Goal: Information Seeking & Learning: Compare options

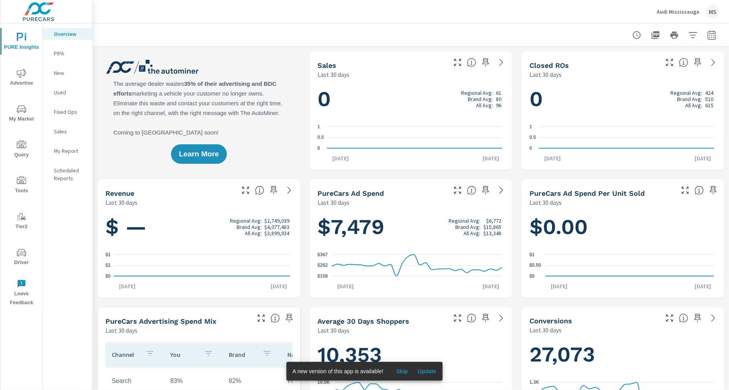
click at [711, 33] on button "button" at bounding box center [712, 35] width 16 height 16
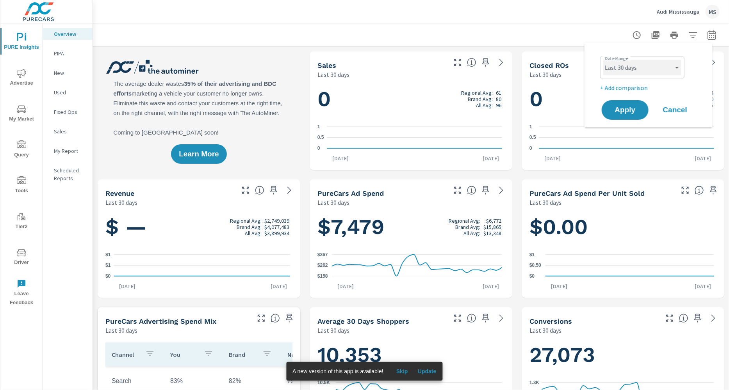
click at [646, 63] on select "Custom [DATE] Last week Last 7 days Last 14 days Last 30 days Last 45 days Last…" at bounding box center [642, 68] width 78 height 16
click at [603, 60] on select "Custom [DATE] Last week Last 7 days Last 14 days Last 30 days Last 45 days Last…" at bounding box center [642, 68] width 78 height 16
select select "Last month"
click at [623, 84] on p "+ Add comparison" at bounding box center [650, 87] width 100 height 9
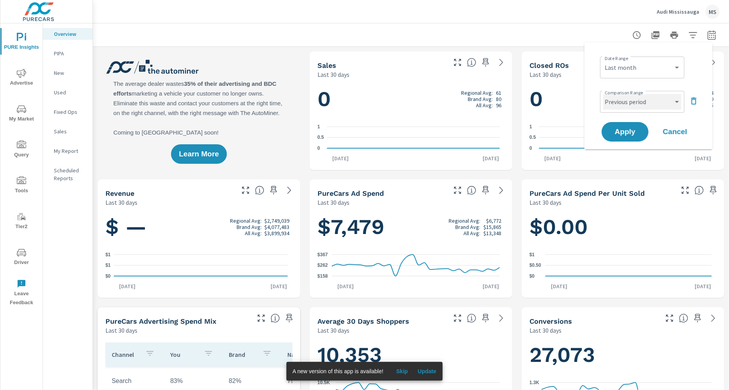
click at [626, 103] on select "Custom Previous period Previous month Previous year" at bounding box center [642, 102] width 78 height 16
click at [603, 94] on select "Custom Previous period Previous month Previous year" at bounding box center [642, 102] width 78 height 16
select select "Previous month"
drag, startPoint x: 626, startPoint y: 103, endPoint x: 625, endPoint y: 130, distance: 26.6
click at [627, 130] on span "Apply" at bounding box center [625, 131] width 32 height 7
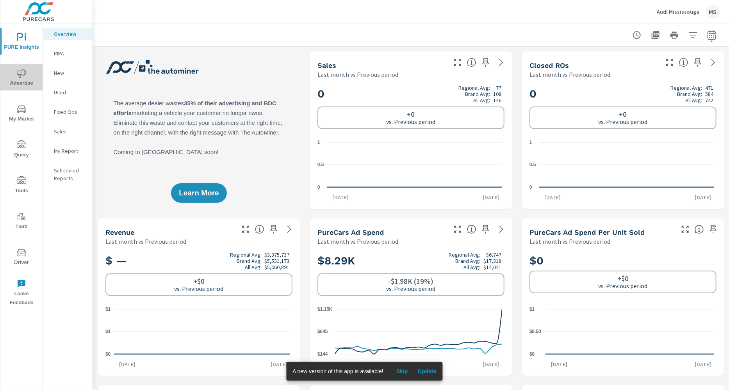
click at [25, 69] on icon "nav menu" at bounding box center [21, 73] width 9 height 9
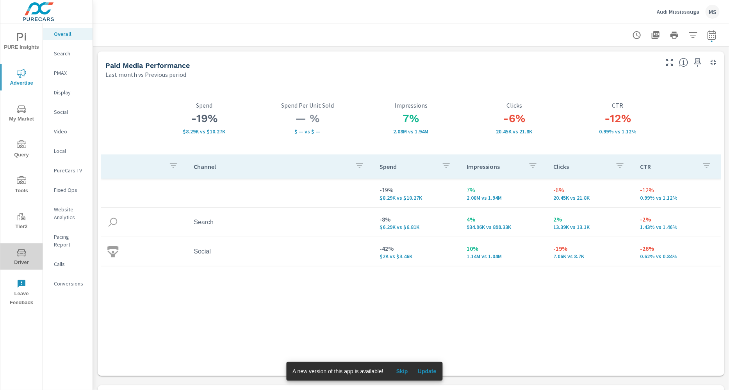
click at [24, 258] on span "Driver" at bounding box center [21, 257] width 37 height 19
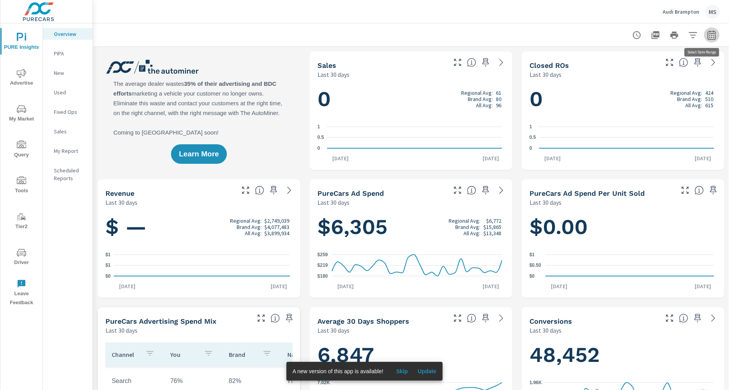
click at [707, 34] on icon "button" at bounding box center [711, 34] width 9 height 9
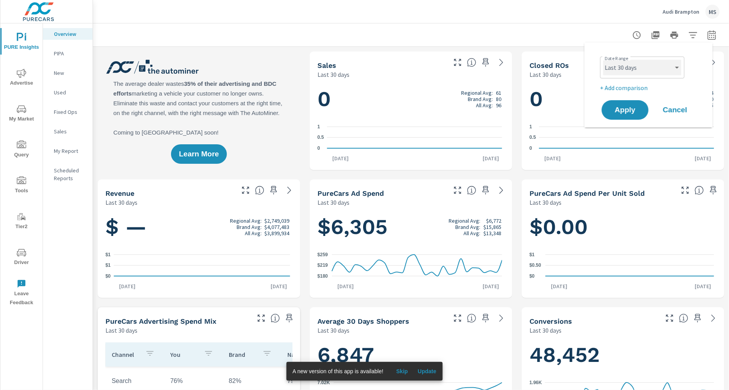
click at [650, 71] on select "Custom [DATE] Last week Last 7 days Last 14 days Last 30 days Last 45 days Last…" at bounding box center [642, 68] width 78 height 16
click at [603, 60] on select "Custom [DATE] Last week Last 7 days Last 14 days Last 30 days Last 45 days Last…" at bounding box center [642, 68] width 78 height 16
select select "Last month"
click at [626, 85] on p "+ Add comparison" at bounding box center [650, 87] width 100 height 9
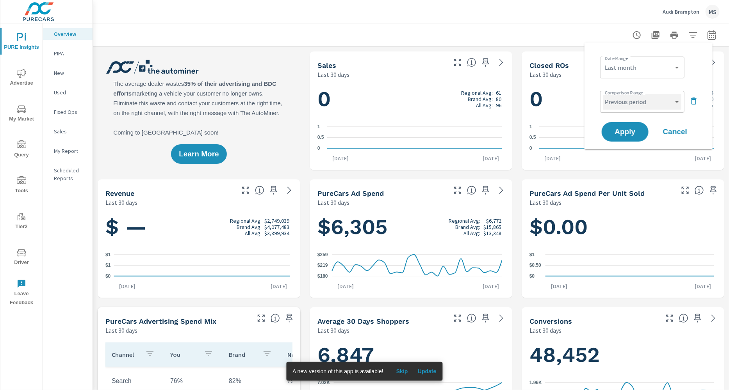
click at [629, 104] on select "Custom Previous period Previous month Previous year" at bounding box center [642, 102] width 78 height 16
click at [603, 94] on select "Custom Previous period Previous month Previous year" at bounding box center [642, 102] width 78 height 16
select select "Previous month"
click at [680, 135] on span "Cancel" at bounding box center [674, 131] width 31 height 7
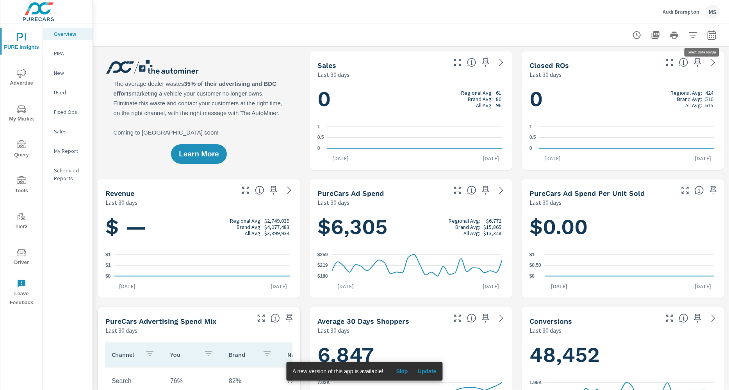
click at [708, 31] on icon "button" at bounding box center [711, 34] width 9 height 9
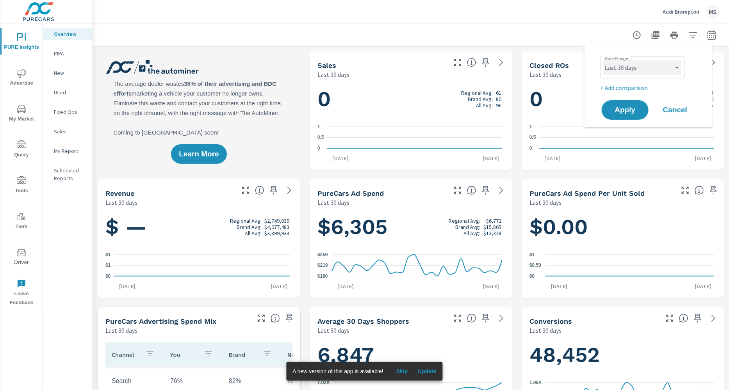
click at [637, 64] on select "Custom [DATE] Last week Last 7 days Last 14 days Last 30 days Last 45 days Last…" at bounding box center [642, 68] width 78 height 16
click at [678, 69] on select "Custom [DATE] Last week Last 7 days Last 14 days Last 30 days Last 45 days Last…" at bounding box center [642, 68] width 78 height 16
click at [603, 60] on select "Custom [DATE] Last week Last 7 days Last 14 days Last 30 days Last 45 days Last…" at bounding box center [642, 68] width 78 height 16
select select "Month to date"
click at [635, 108] on span "Apply" at bounding box center [625, 110] width 32 height 7
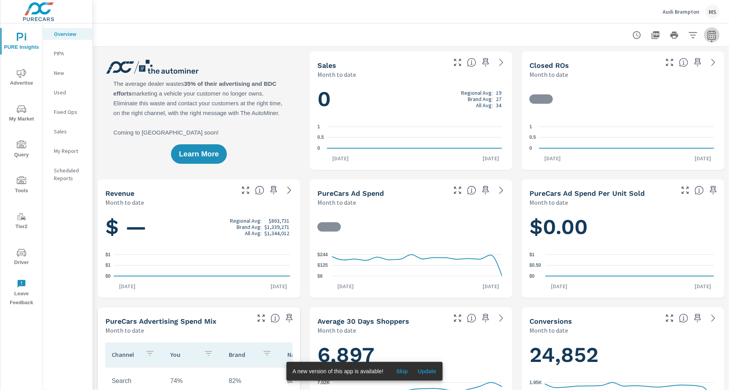
drag, startPoint x: 704, startPoint y: 34, endPoint x: 703, endPoint y: 38, distance: 4.3
click at [707, 34] on icon "button" at bounding box center [711, 34] width 9 height 9
select select "Month to date"
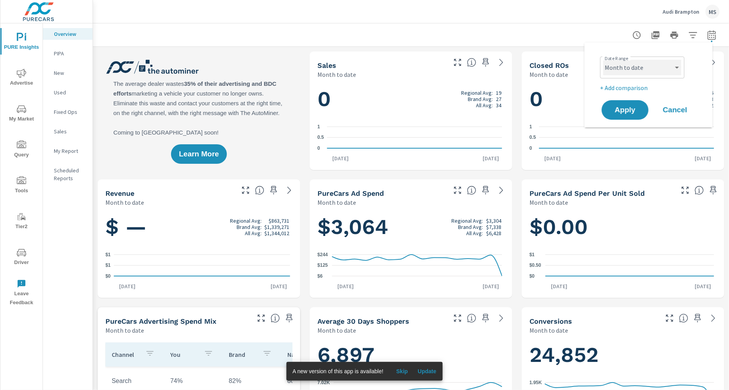
click at [654, 67] on select "Custom [DATE] Last week Last 7 days Last 14 days Last 30 days Last 45 days Last…" at bounding box center [642, 68] width 78 height 16
click at [626, 89] on p "+ Add comparison" at bounding box center [650, 87] width 100 height 9
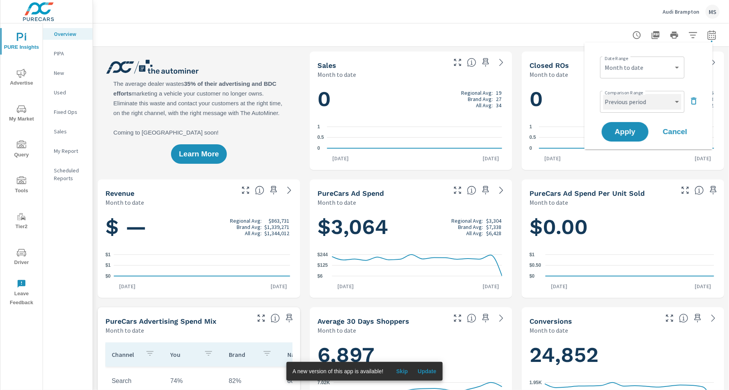
click at [628, 101] on select "Custom Previous period Previous month Previous year" at bounding box center [642, 102] width 78 height 16
click at [603, 94] on select "Custom Previous period Previous month Previous year" at bounding box center [642, 102] width 78 height 16
select select "Previous month"
click at [620, 132] on span "Apply" at bounding box center [625, 131] width 32 height 7
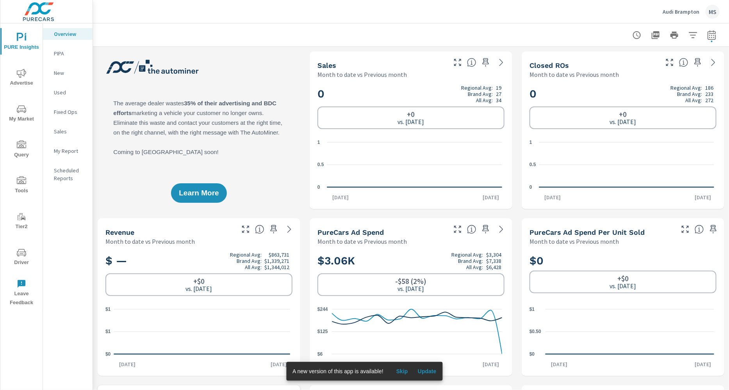
click at [24, 78] on icon "nav menu" at bounding box center [21, 73] width 9 height 9
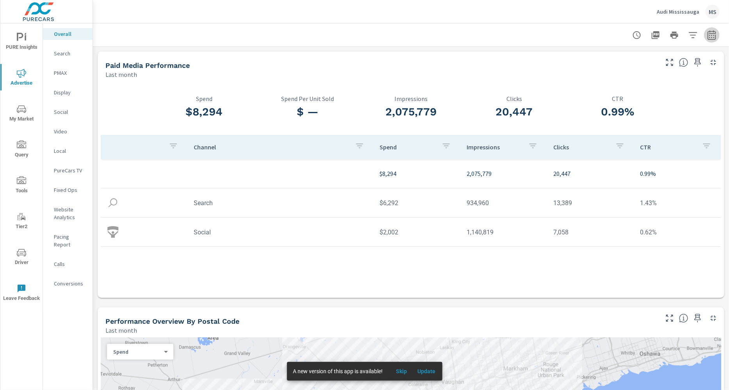
click at [707, 34] on icon "button" at bounding box center [711, 34] width 9 height 9
click at [635, 70] on select "Custom [DATE] Last week Last 7 days Last 14 days Last 30 days Last 45 days Last…" at bounding box center [642, 68] width 78 height 16
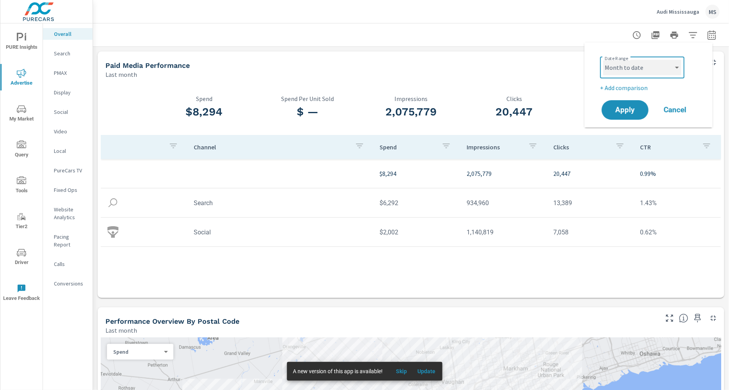
click at [603, 60] on select "Custom [DATE] Last week Last 7 days Last 14 days Last 30 days Last 45 days Last…" at bounding box center [642, 68] width 78 height 16
select select "Month to date"
click at [625, 89] on p "+ Add comparison" at bounding box center [650, 87] width 100 height 9
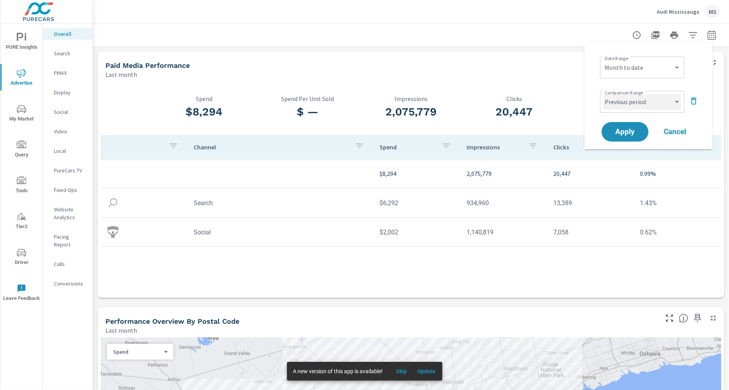
click at [627, 101] on select "Custom Previous period Previous month Previous year" at bounding box center [642, 102] width 78 height 16
click at [603, 94] on select "Custom Previous period Previous month Previous year" at bounding box center [642, 102] width 78 height 16
select select "Previous month"
click at [623, 132] on span "Apply" at bounding box center [625, 131] width 32 height 7
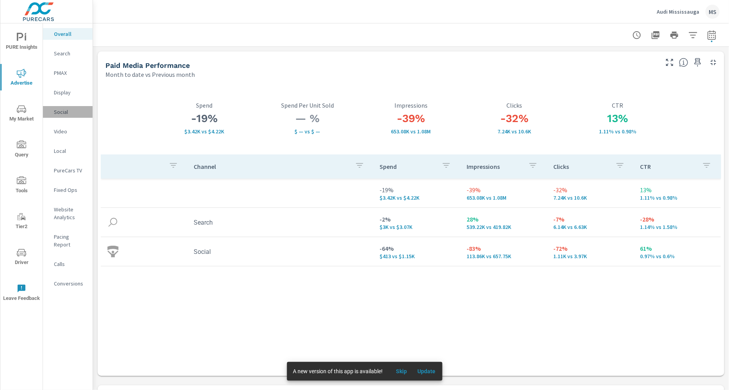
click at [64, 109] on p "Social" at bounding box center [70, 112] width 32 height 8
